Goal: Book appointment/travel/reservation

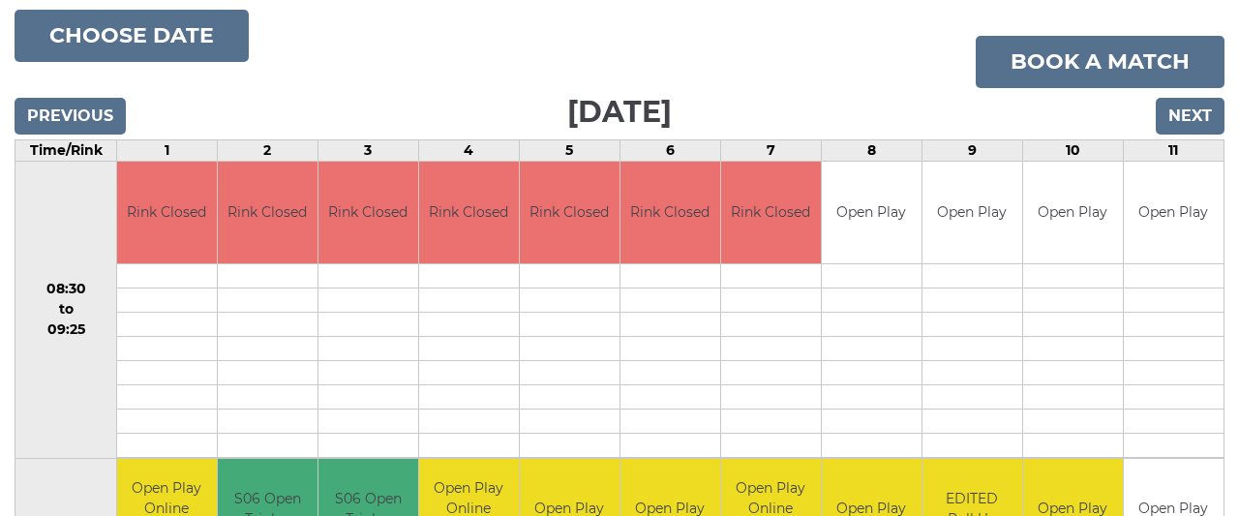
scroll to position [149, 0]
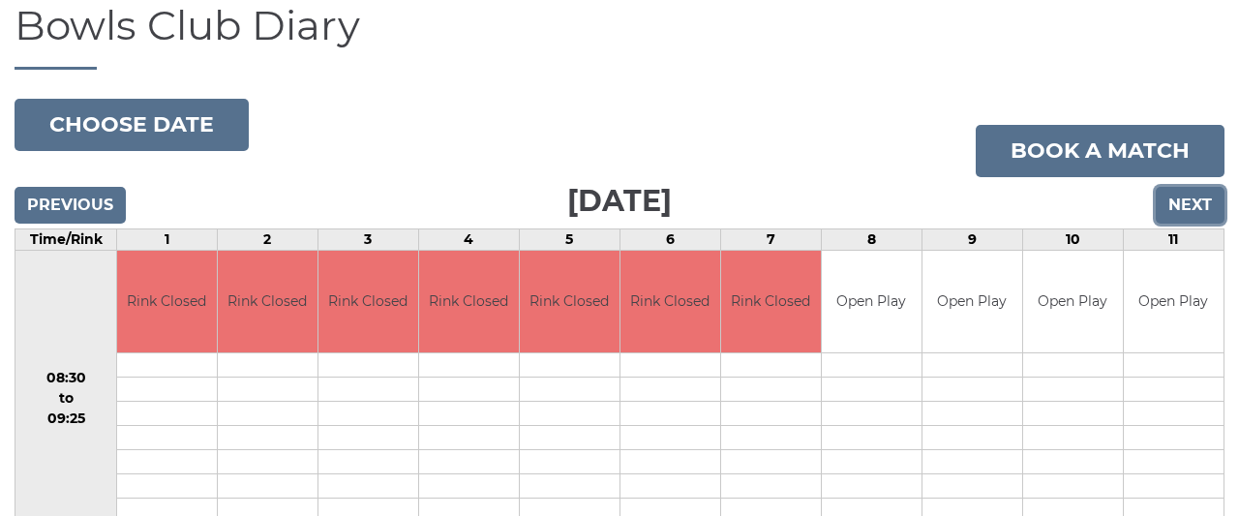
click at [1185, 208] on input "Next" at bounding box center [1189, 205] width 69 height 37
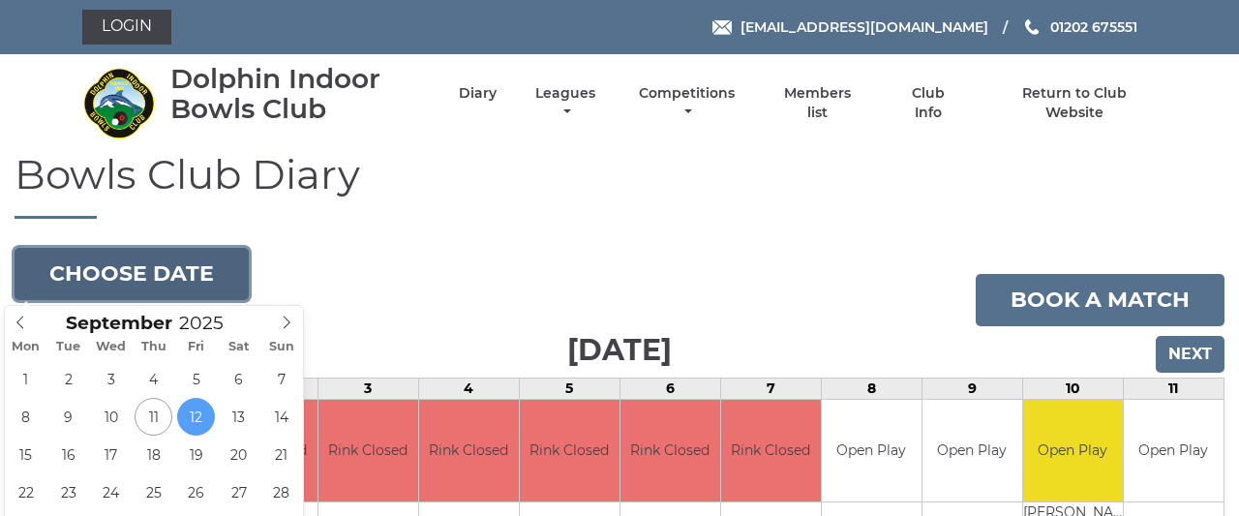
click at [152, 269] on button "Choose date" at bounding box center [132, 274] width 234 height 52
type input "[DATE]"
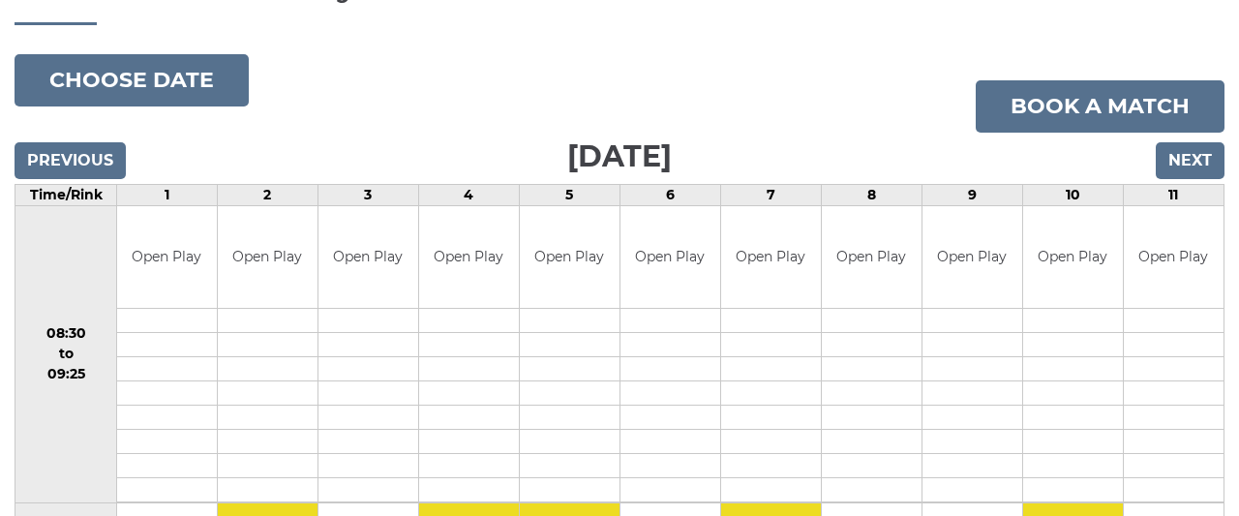
scroll to position [201, 0]
